Goal: Task Accomplishment & Management: Manage account settings

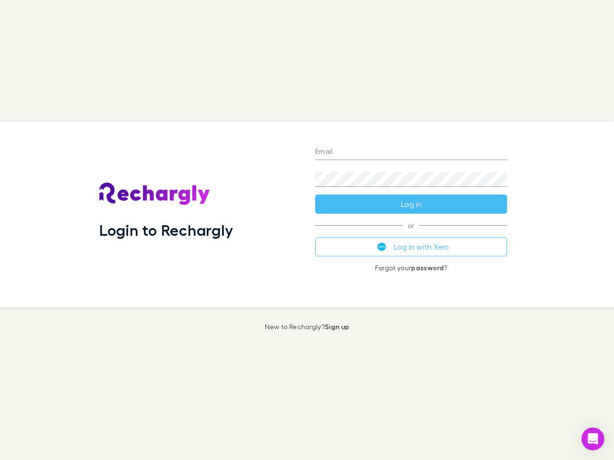
click at [307, 230] on div "Login to Rechargly" at bounding box center [200, 215] width 216 height 186
click at [411, 153] on input "Email" at bounding box center [411, 152] width 192 height 15
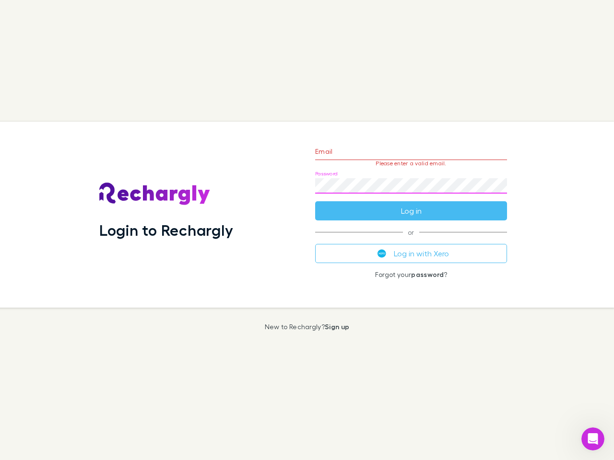
click at [411, 204] on form "Email Please enter a valid email. Password Log in" at bounding box center [411, 178] width 192 height 83
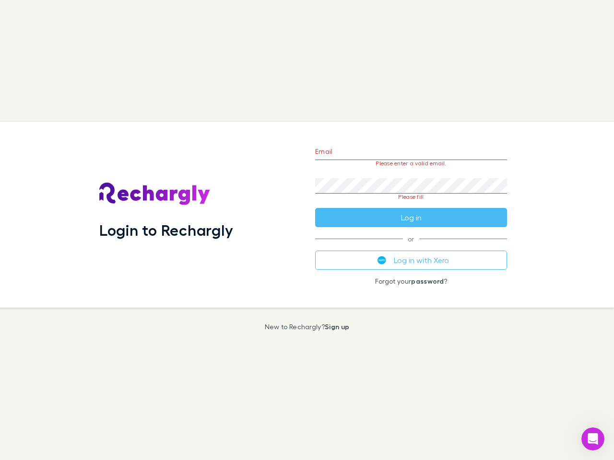
click at [411, 247] on div "Email Please enter a valid email. Password Please fill Log in or Log in with Xe…" at bounding box center [410, 215] width 207 height 186
click at [593, 439] on icon "Open Intercom Messenger" at bounding box center [593, 440] width 16 height 16
